Goal: Participate in discussion: Engage in conversation with other users on a specific topic

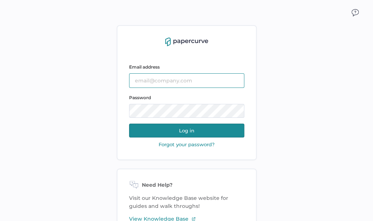
type input "[EMAIL_ADDRESS][DOMAIN_NAME]"
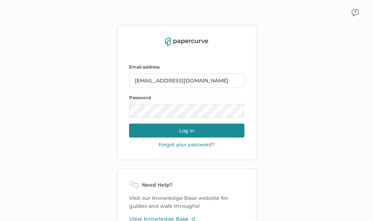
click at [182, 132] on button "Log in" at bounding box center [186, 130] width 115 height 14
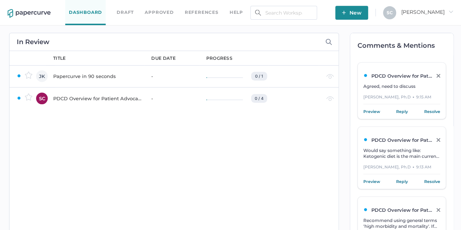
click at [372, 150] on span "Would say something like: Ketogenic diet is the main current treatment option'.…" at bounding box center [401, 168] width 76 height 40
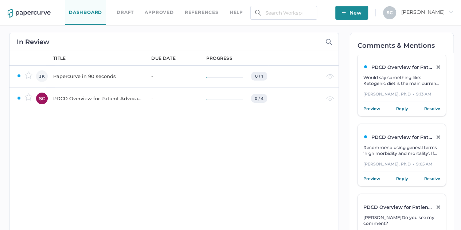
scroll to position [109, 0]
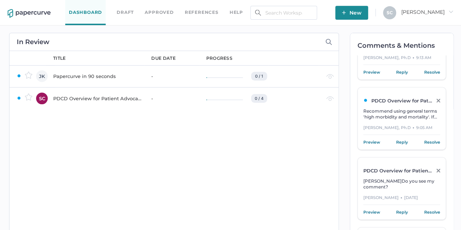
click at [372, 109] on span "Recommend using general terms 'high morbidity and mortality'. If using specific…" at bounding box center [400, 122] width 75 height 29
click at [77, 101] on div "PDCD Overview for Patient Advocacy" at bounding box center [97, 98] width 89 height 9
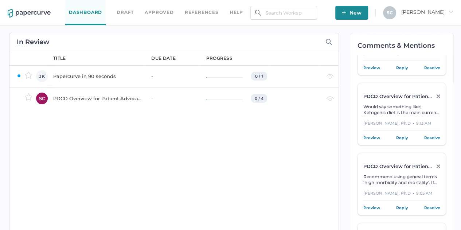
scroll to position [42, 0]
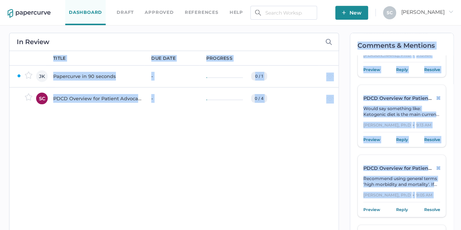
click at [339, 215] on div "In Review owner JK SC title due date progress Papercurve in 90 seconds - 0 / 1 …" at bounding box center [231, 159] width 452 height 269
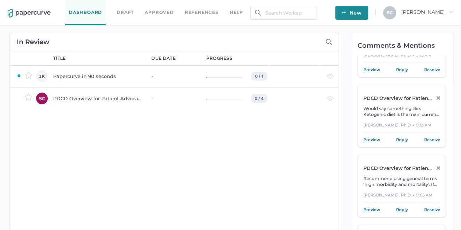
click at [286, 149] on div "title due date progress Papercurve in 90 seconds - 0 / 1 JK Jeff Kent Waiting P…" at bounding box center [192, 168] width 292 height 235
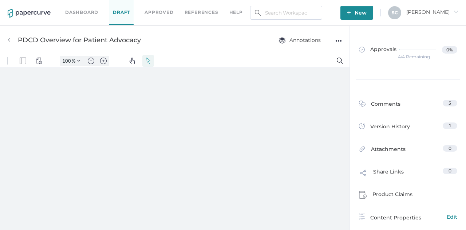
type input "57"
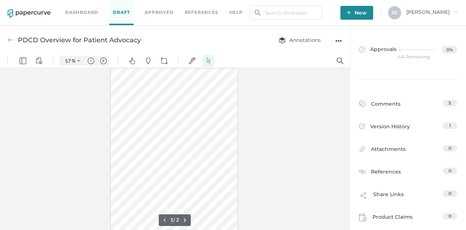
click at [125, 85] on div at bounding box center [174, 150] width 127 height 164
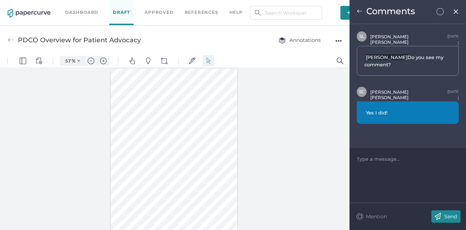
click at [360, 10] on img at bounding box center [360, 11] width 6 height 6
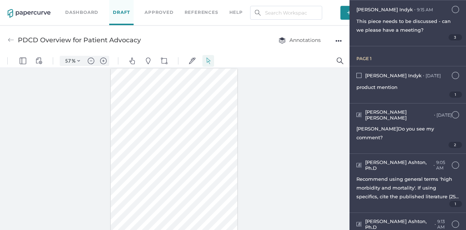
scroll to position [73, 0]
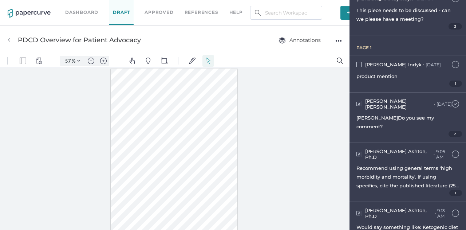
click at [452, 101] on img at bounding box center [455, 103] width 7 height 7
click at [360, 152] on img at bounding box center [359, 154] width 5 height 5
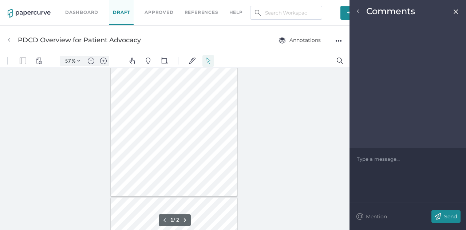
scroll to position [25, 0]
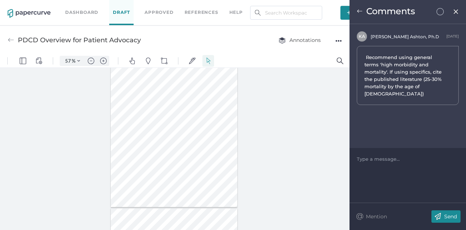
click at [358, 11] on img at bounding box center [360, 11] width 6 height 6
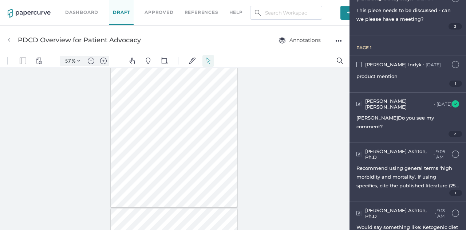
scroll to position [80, 0]
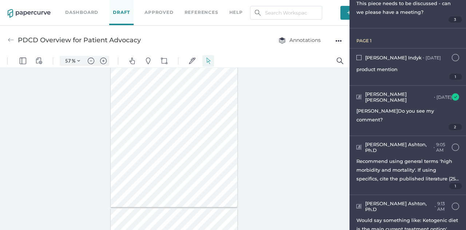
click at [389, 195] on div "[PERSON_NAME], Ph.D ● 9:13 AM [DATE] at 9:13am Would say something like: Ketoge…" at bounding box center [408, 224] width 117 height 59
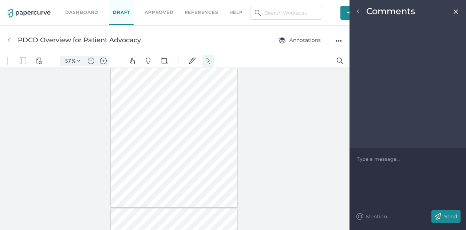
scroll to position [17, 0]
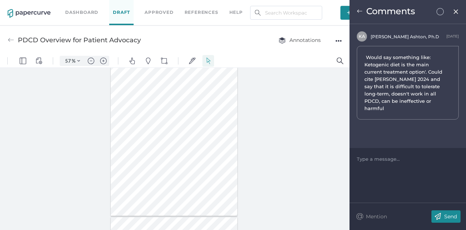
click at [362, 12] on img at bounding box center [360, 11] width 6 height 6
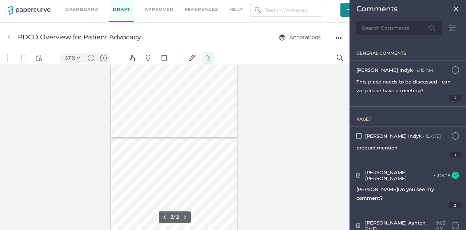
scroll to position [0, 0]
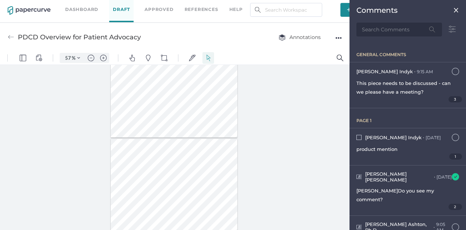
click at [264, 107] on div at bounding box center [175, 147] width 350 height 165
type input "1"
click at [104, 55] on img "Zoom in" at bounding box center [103, 58] width 7 height 7
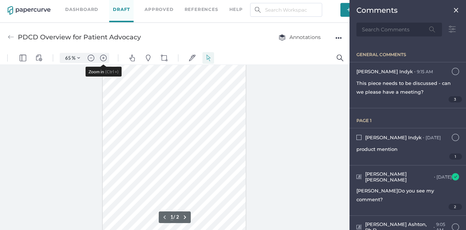
click at [104, 55] on img "Zoom in" at bounding box center [103, 58] width 7 height 7
type input "80"
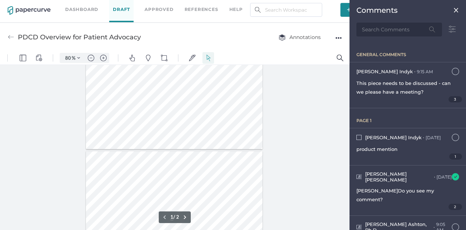
type input "2"
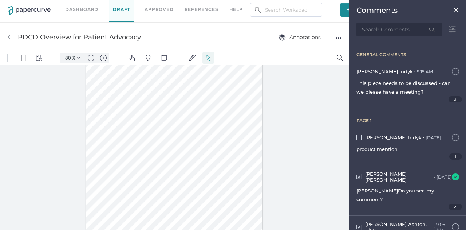
drag, startPoint x: 141, startPoint y: 192, endPoint x: 243, endPoint y: 190, distance: 101.6
click at [243, 190] on div at bounding box center [174, 115] width 177 height 229
click at [212, 207] on img "Text Popup" at bounding box center [214, 208] width 7 height 7
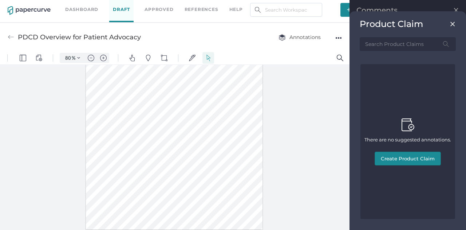
click at [453, 25] on img at bounding box center [453, 24] width 6 height 6
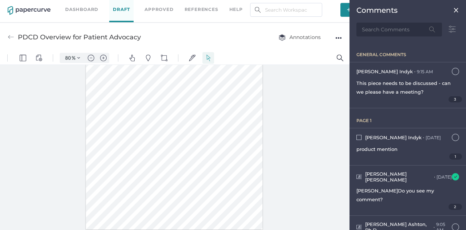
drag, startPoint x: 142, startPoint y: 191, endPoint x: 243, endPoint y: 193, distance: 100.9
click at [243, 193] on div at bounding box center [174, 115] width 177 height 229
click at [172, 207] on img "Text Popup" at bounding box center [170, 208] width 7 height 7
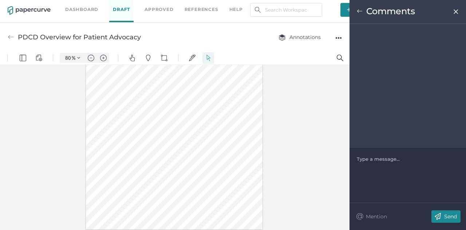
click at [362, 160] on div at bounding box center [408, 158] width 102 height 7
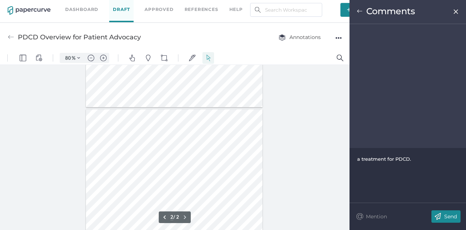
scroll to position [150, 0]
type input "1"
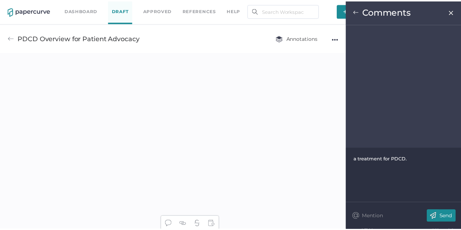
scroll to position [3, 0]
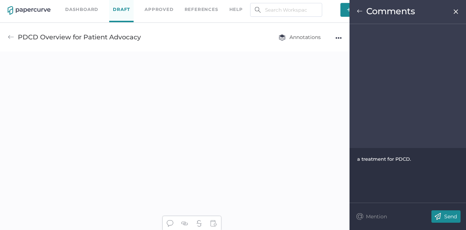
click at [459, 216] on div "Send" at bounding box center [446, 216] width 29 height 12
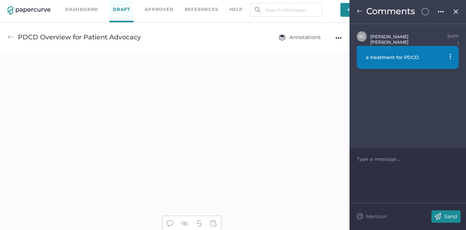
click at [12, 38] on img at bounding box center [11, 37] width 7 height 7
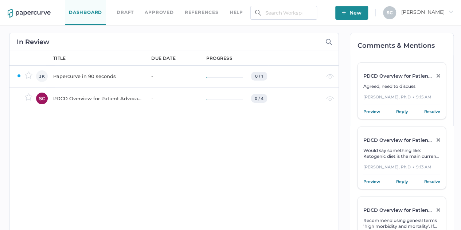
click at [102, 100] on div "PDCD Overview for Patient Advocacy" at bounding box center [97, 98] width 89 height 9
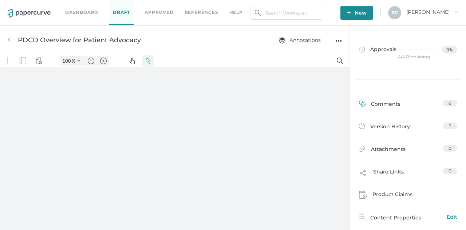
type input "80"
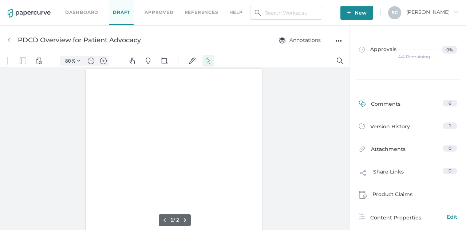
scroll to position [0, 0]
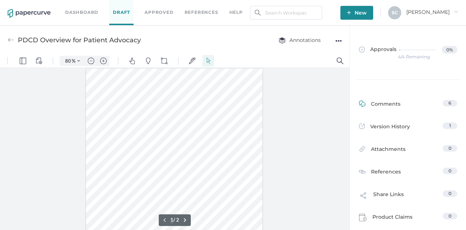
click at [374, 102] on div "Comments" at bounding box center [380, 105] width 42 height 11
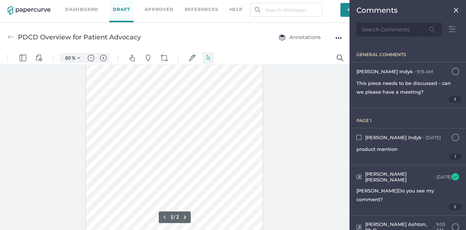
scroll to position [73, 0]
click at [150, 142] on div at bounding box center [174, 107] width 177 height 229
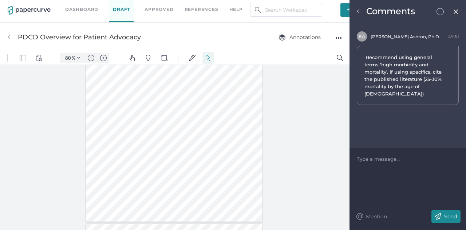
click at [371, 160] on div at bounding box center [408, 158] width 102 height 7
drag, startPoint x: 357, startPoint y: 158, endPoint x: 404, endPoint y: 159, distance: 47.3
click at [404, 159] on span "High mortality rate; survivors commonly experience seizures" at bounding box center [406, 162] width 99 height 13
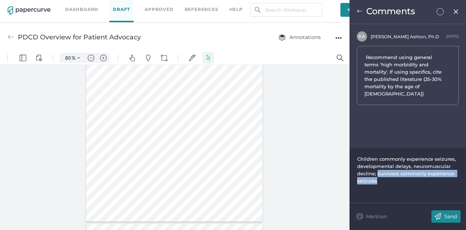
drag, startPoint x: 378, startPoint y: 175, endPoint x: 384, endPoint y: 184, distance: 10.2
click at [384, 184] on div "Children commonly experience seizures, developmental delays, neuromuscular decl…" at bounding box center [408, 169] width 102 height 29
click at [374, 174] on span "Children commonly experience seizures, developmental delays, neuromuscular decl…" at bounding box center [407, 166] width 100 height 20
click at [377, 174] on span "Children often experience seizures, developmental delays, neuromuscular decline…" at bounding box center [404, 166] width 95 height 20
click at [374, 174] on span "Children often experience seizures, developmental delays, neuromuscular decline…" at bounding box center [404, 166] width 95 height 20
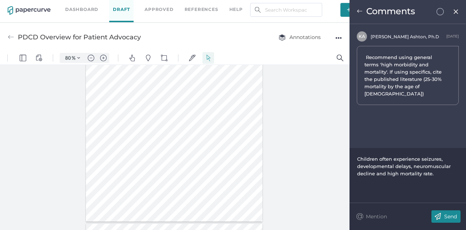
click at [446, 215] on p "Send" at bounding box center [450, 216] width 13 height 7
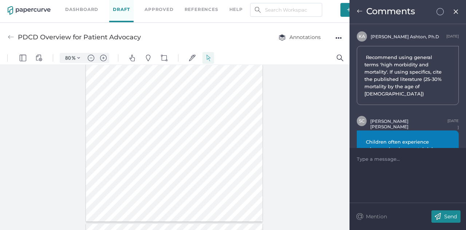
scroll to position [30, 0]
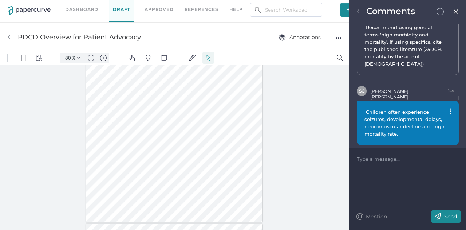
click at [361, 11] on img at bounding box center [360, 11] width 6 height 6
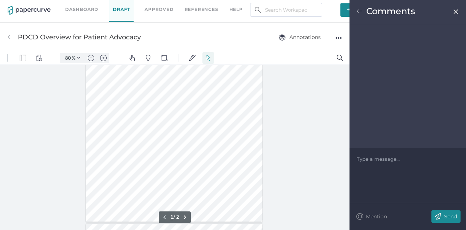
scroll to position [68, 0]
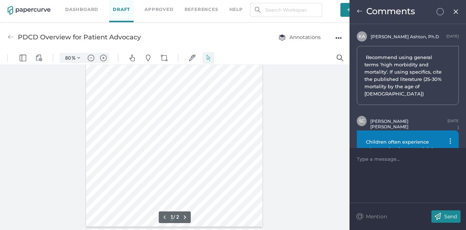
click at [355, 13] on div "Comments" at bounding box center [408, 12] width 117 height 24
click at [359, 10] on img at bounding box center [360, 11] width 6 height 6
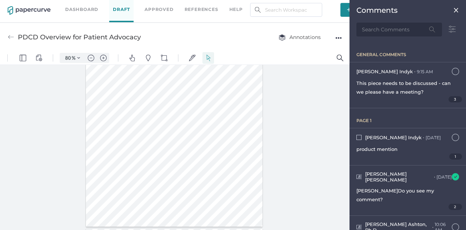
click at [194, 134] on div at bounding box center [174, 112] width 177 height 229
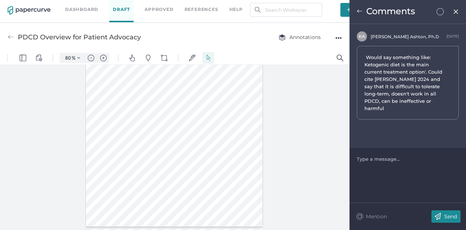
click at [369, 160] on div at bounding box center [408, 158] width 102 height 7
click at [357, 161] on div "remove "strict"" at bounding box center [408, 158] width 102 height 7
click at [358, 158] on span "remove "strict"" at bounding box center [374, 159] width 35 height 6
click at [396, 173] on div "remove "strict"" at bounding box center [408, 173] width 102 height 7
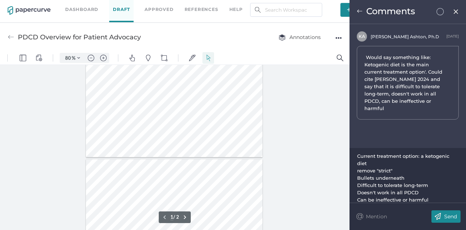
scroll to position [141, 0]
click at [103, 59] on img "Zoom in" at bounding box center [103, 58] width 7 height 7
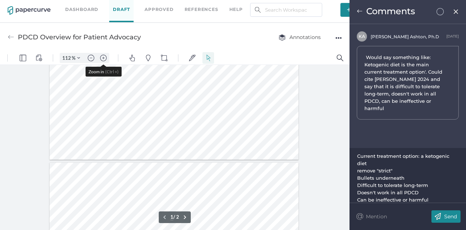
click at [103, 59] on img "Zoom in" at bounding box center [103, 58] width 7 height 7
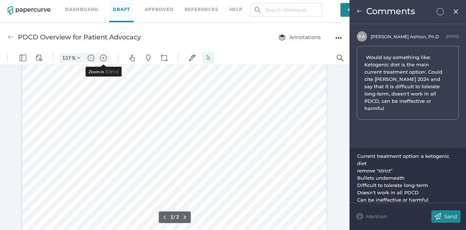
scroll to position [298, 0]
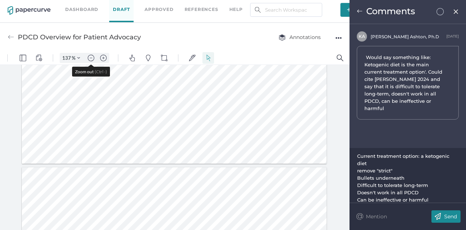
click at [90, 58] on img "Zoom out" at bounding box center [91, 58] width 7 height 7
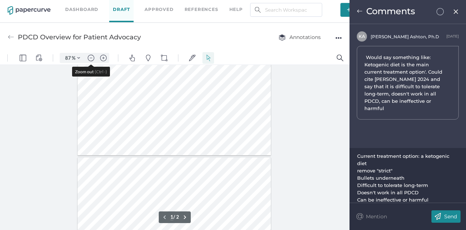
click at [90, 58] on img "Zoom out" at bounding box center [91, 58] width 7 height 7
type input "80"
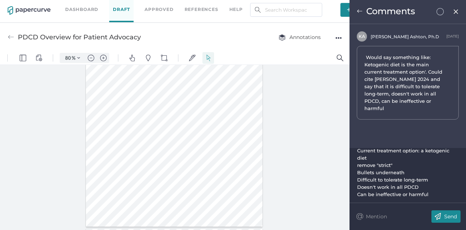
scroll to position [11, 0]
click at [437, 190] on div "Can be ineffective or harmful" at bounding box center [408, 191] width 102 height 7
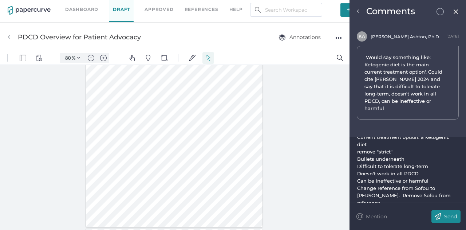
scroll to position [14, 0]
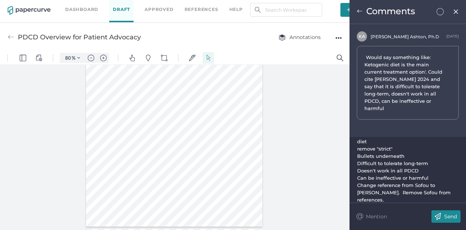
click at [443, 220] on img at bounding box center [438, 216] width 13 height 12
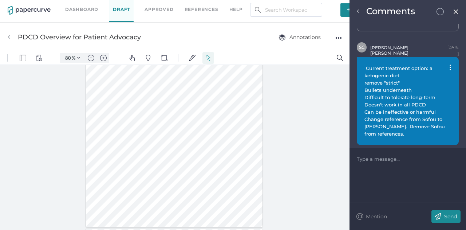
click at [357, 12] on img at bounding box center [360, 11] width 6 height 6
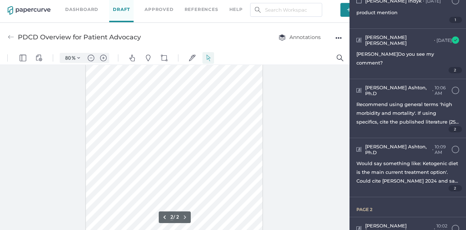
scroll to position [296, 0]
type input "1"
click at [109, 86] on div at bounding box center [174, 180] width 177 height 229
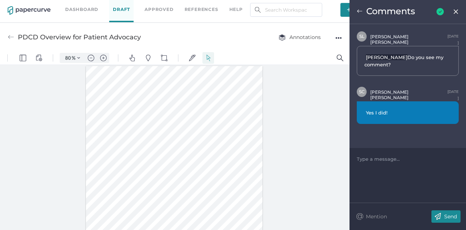
click at [304, 162] on div at bounding box center [175, 147] width 350 height 165
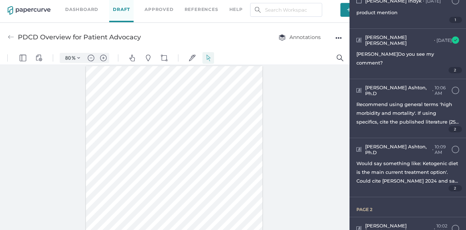
drag, startPoint x: 102, startPoint y: 87, endPoint x: 114, endPoint y: 88, distance: 12.8
click at [114, 88] on div at bounding box center [174, 180] width 177 height 229
click at [85, 107] on img "Text Popup" at bounding box center [86, 106] width 7 height 7
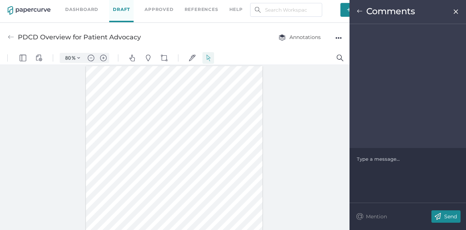
drag, startPoint x: 364, startPoint y: 156, endPoint x: 370, endPoint y: 160, distance: 7.3
click at [366, 158] on div at bounding box center [408, 158] width 102 height 7
click at [442, 220] on img at bounding box center [438, 216] width 13 height 12
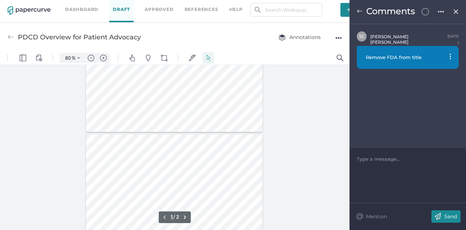
type input "2"
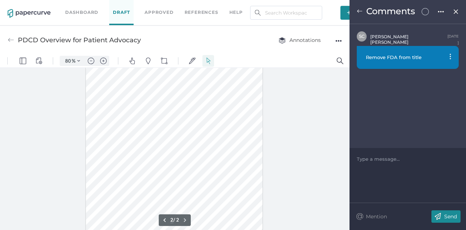
scroll to position [296, 0]
click at [145, 197] on div at bounding box center [174, 118] width 177 height 229
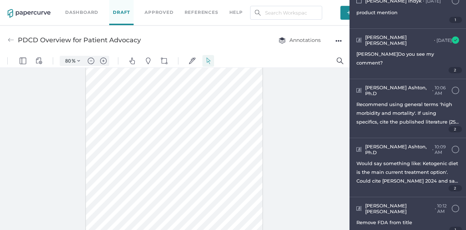
drag, startPoint x: 119, startPoint y: 197, endPoint x: 143, endPoint y: 200, distance: 23.5
click at [143, 200] on div at bounding box center [174, 118] width 177 height 229
click at [226, 194] on div at bounding box center [174, 118] width 177 height 229
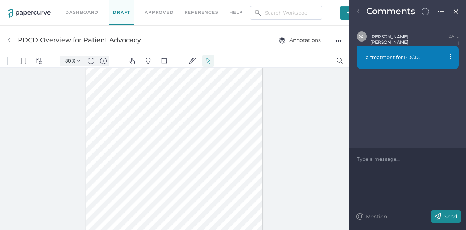
click at [418, 55] on span "a treatment for PDCD." at bounding box center [393, 57] width 54 height 6
click at [417, 58] on span "a treatment for PDCD." at bounding box center [393, 57] width 54 height 6
click at [369, 161] on div at bounding box center [408, 158] width 102 height 7
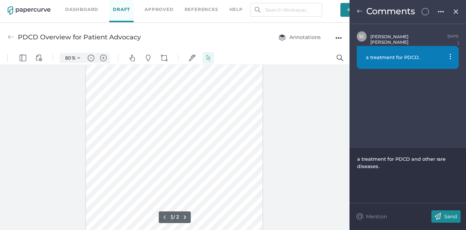
scroll to position [73, 0]
click at [446, 216] on p "Send" at bounding box center [450, 216] width 13 height 7
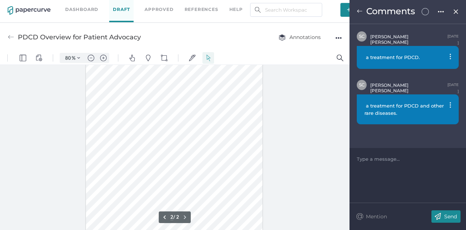
scroll to position [296, 0]
click at [359, 10] on img at bounding box center [360, 11] width 6 height 6
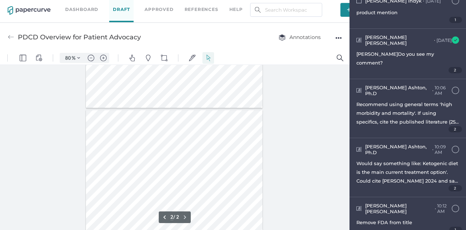
scroll to position [296, 0]
type input "1"
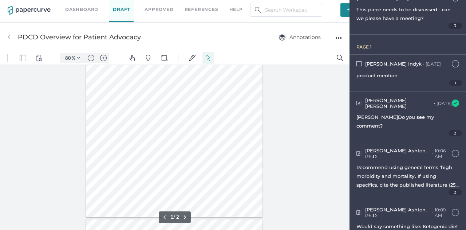
scroll to position [0, 0]
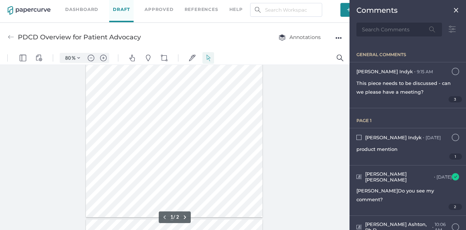
click at [453, 11] on img at bounding box center [456, 10] width 6 height 6
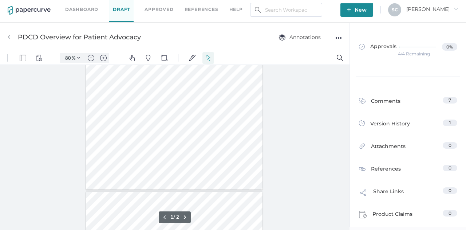
scroll to position [114, 0]
drag, startPoint x: 116, startPoint y: 152, endPoint x: 238, endPoint y: 147, distance: 122.4
click at [241, 147] on div at bounding box center [174, 66] width 177 height 229
drag, startPoint x: 156, startPoint y: 168, endPoint x: 195, endPoint y: 171, distance: 39.4
click at [195, 171] on div at bounding box center [174, 66] width 177 height 229
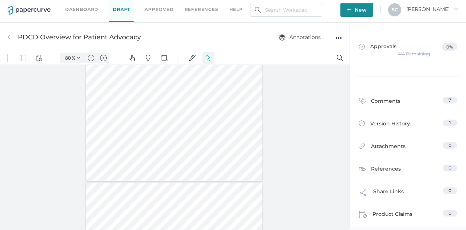
drag, startPoint x: 161, startPoint y: 137, endPoint x: 164, endPoint y: 141, distance: 4.2
click at [162, 151] on div at bounding box center [174, 66] width 177 height 229
drag, startPoint x: 105, startPoint y: 144, endPoint x: 191, endPoint y: 153, distance: 86.8
click at [191, 153] on div at bounding box center [174, 66] width 177 height 229
drag, startPoint x: 122, startPoint y: 130, endPoint x: 217, endPoint y: 133, distance: 95.5
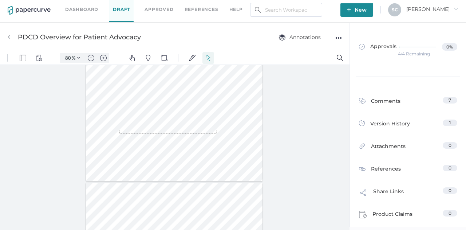
click at [217, 133] on div at bounding box center [174, 66] width 177 height 229
drag, startPoint x: 121, startPoint y: 129, endPoint x: 260, endPoint y: 131, distance: 138.8
click at [260, 131] on div at bounding box center [174, 66] width 177 height 229
click at [209, 129] on div at bounding box center [174, 66] width 177 height 229
drag, startPoint x: 121, startPoint y: 127, endPoint x: 230, endPoint y: 133, distance: 108.7
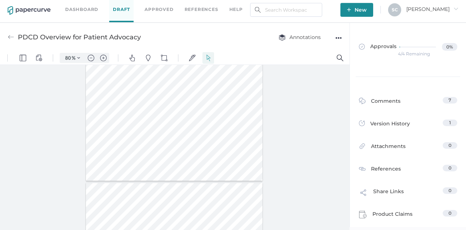
click at [230, 133] on div at bounding box center [174, 66] width 177 height 229
click at [149, 146] on img "Text Popup" at bounding box center [151, 144] width 7 height 7
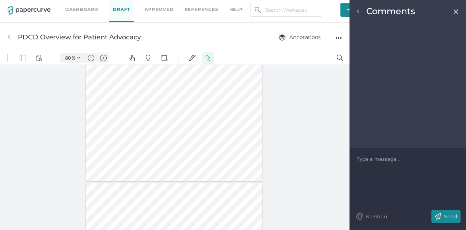
click at [361, 160] on div at bounding box center [408, 158] width 102 height 7
click at [438, 216] on img at bounding box center [438, 216] width 13 height 12
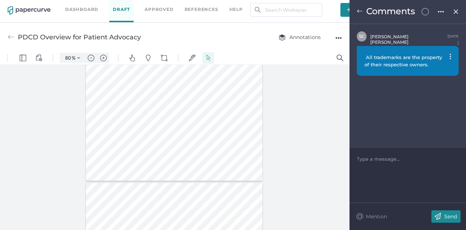
click at [359, 11] on img at bounding box center [360, 11] width 6 height 6
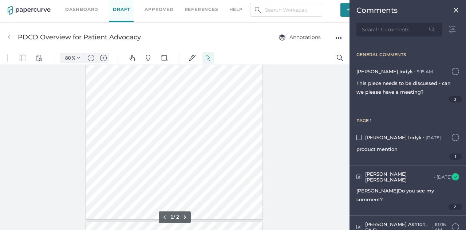
scroll to position [78, 0]
click at [149, 138] on div at bounding box center [174, 102] width 177 height 229
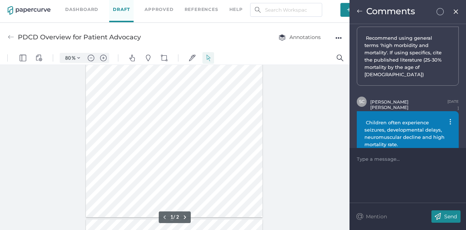
scroll to position [30, 0]
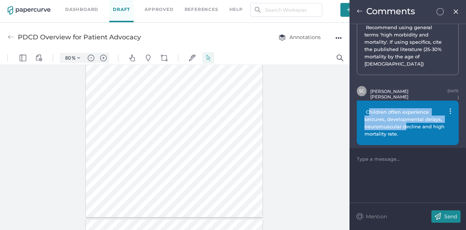
drag, startPoint x: 367, startPoint y: 102, endPoint x: 406, endPoint y: 122, distance: 42.8
click at [406, 122] on span "Children often experience seizures, developmental delays, neuromuscular decline…" at bounding box center [406, 122] width 82 height 29
drag, startPoint x: 366, startPoint y: 103, endPoint x: 403, endPoint y: 126, distance: 43.4
click at [403, 126] on span "Children often experience seizures, developmental delays, neuromuscular decline…" at bounding box center [406, 122] width 82 height 29
copy span "Children often experience seizures, developmental delays, neuromuscular decline…"
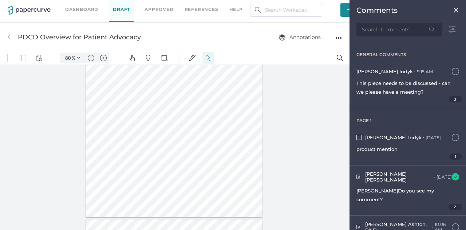
click at [189, 125] on div at bounding box center [174, 102] width 177 height 229
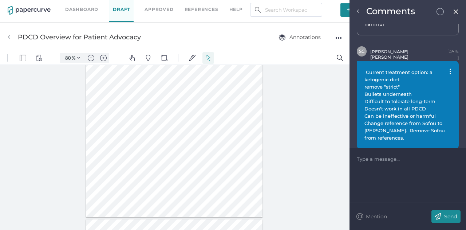
scroll to position [88, 0]
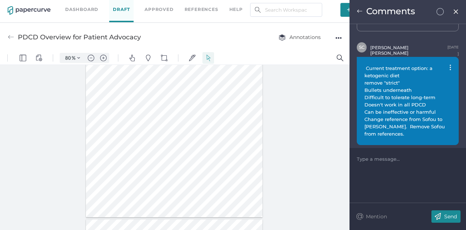
click at [365, 89] on span "Current treatment option: a ketogenic diet remove "strict" Bullets underneath D…" at bounding box center [406, 100] width 82 height 71
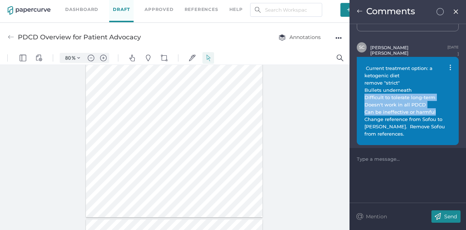
drag, startPoint x: 365, startPoint y: 89, endPoint x: 436, endPoint y: 105, distance: 73.0
click at [436, 105] on span "Current treatment option: a ketogenic diet remove "strict" Bullets underneath D…" at bounding box center [406, 100] width 82 height 73
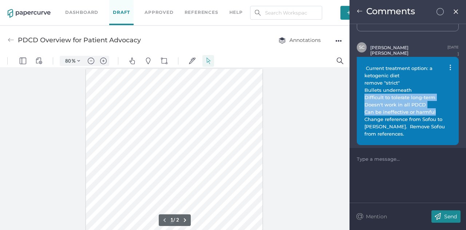
scroll to position [3, 0]
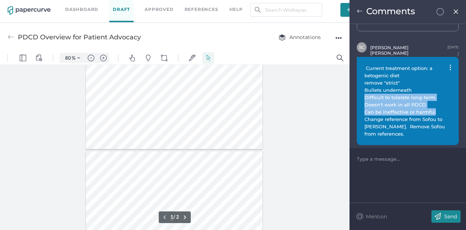
type input "2"
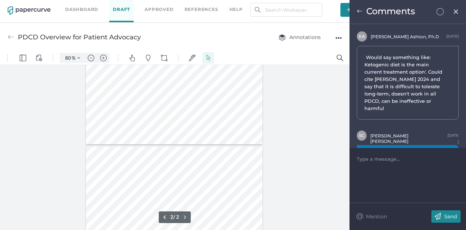
click at [133, 130] on div at bounding box center [174, 30] width 177 height 229
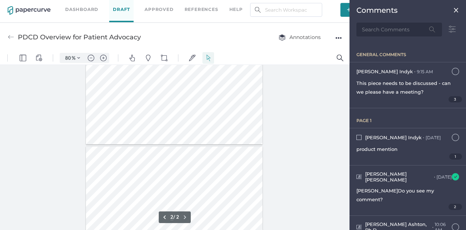
click at [168, 91] on div at bounding box center [174, 30] width 177 height 229
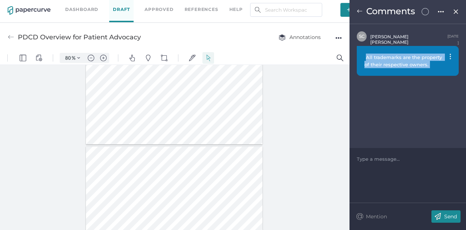
drag, startPoint x: 365, startPoint y: 56, endPoint x: 425, endPoint y: 66, distance: 60.2
click at [425, 66] on span "All trademarks are the property of their respective owners." at bounding box center [406, 61] width 82 height 15
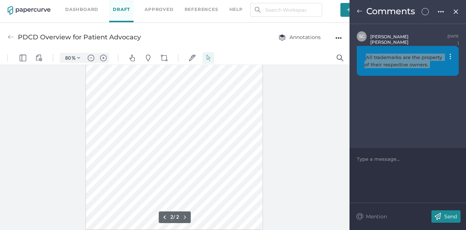
click at [168, 191] on div at bounding box center [174, 115] width 177 height 229
